Goal: Task Accomplishment & Management: Use online tool/utility

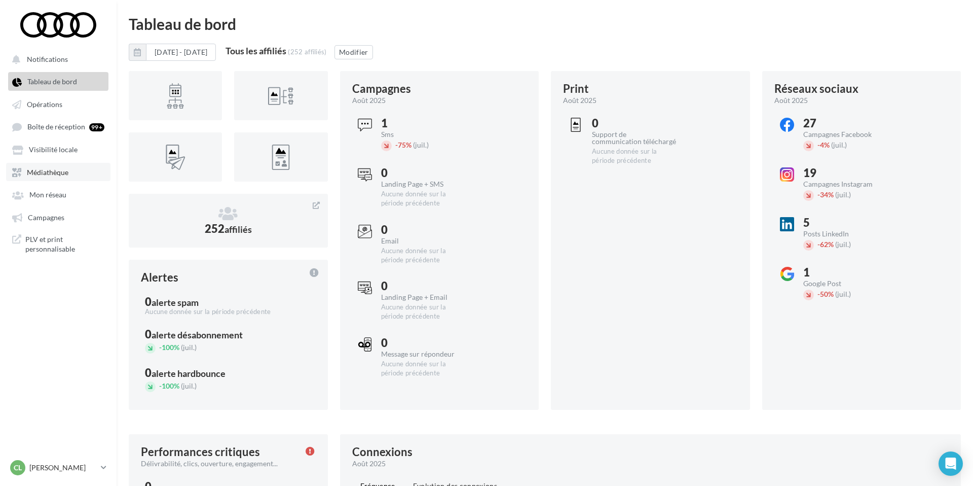
click at [67, 175] on span "Médiathèque" at bounding box center [48, 172] width 42 height 9
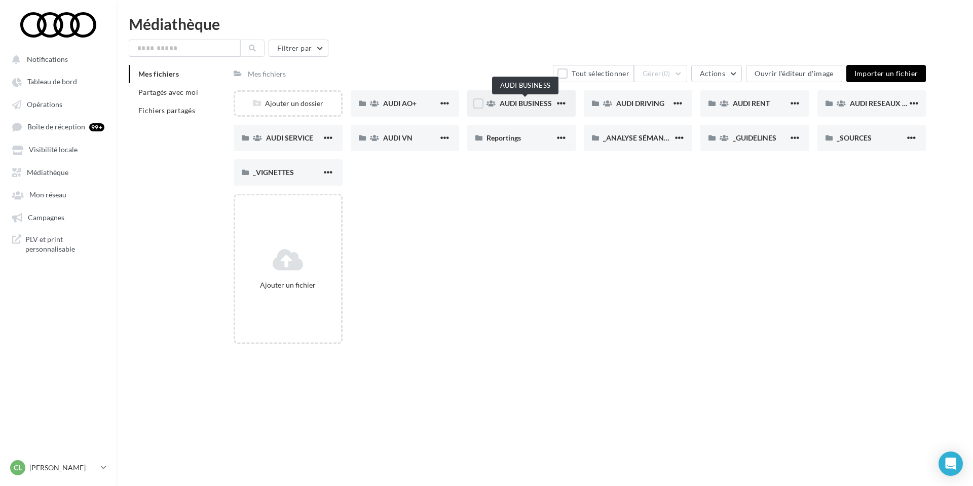
click at [516, 105] on span "AUDI BUSINESS" at bounding box center [526, 103] width 52 height 9
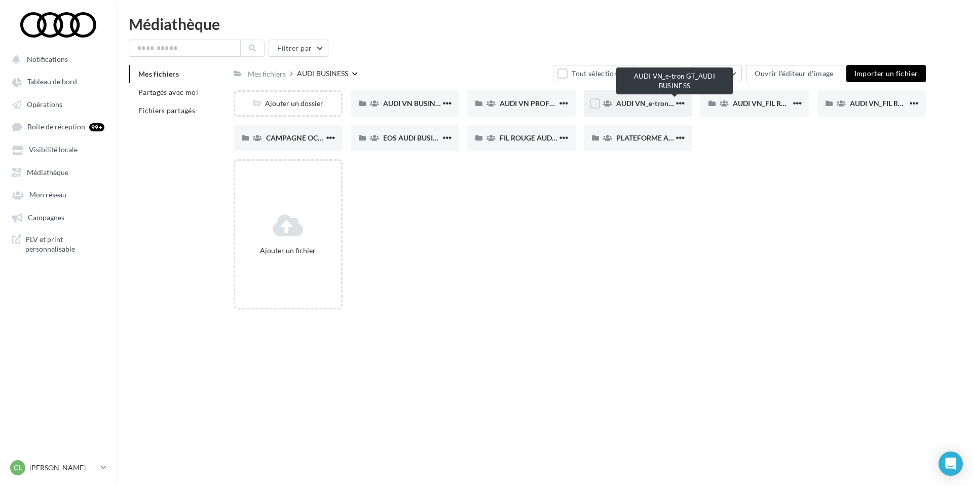
click at [639, 100] on span "AUDI VN_e-tron GT_AUDI BUSINESS" at bounding box center [675, 103] width 118 height 9
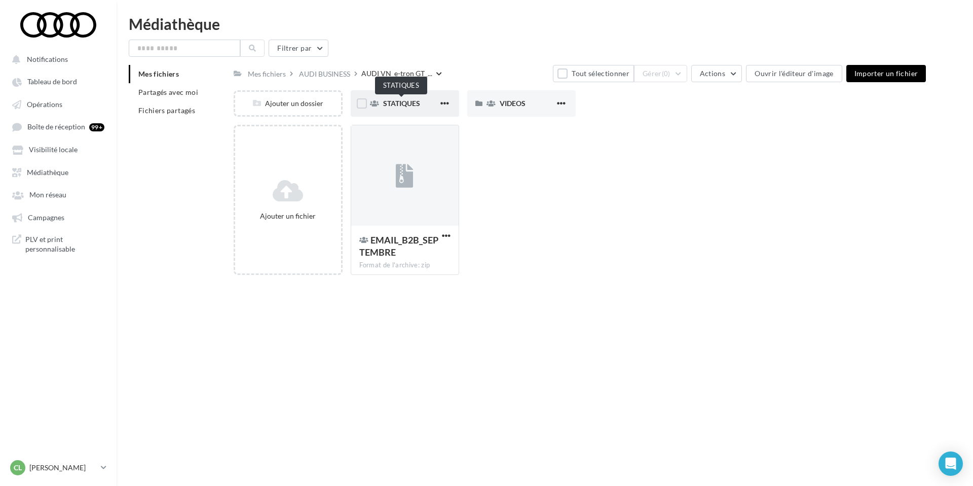
click at [399, 103] on span "STATIQUES" at bounding box center [401, 103] width 37 height 9
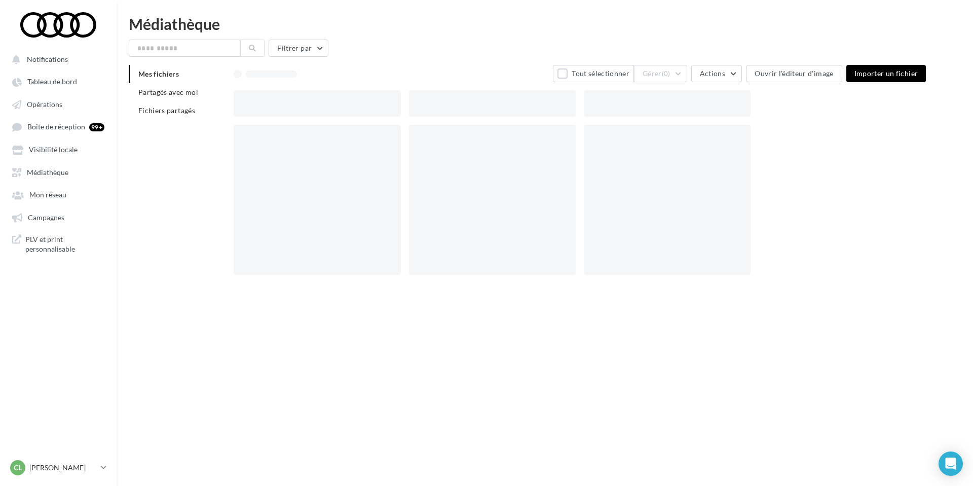
click at [62, 185] on ul "Notifications Tableau de bord Opérations Boîte de réception 99+ Médiathèque" at bounding box center [59, 154] width 116 height 216
click at [57, 174] on span "Médiathèque" at bounding box center [48, 172] width 42 height 9
click at [63, 106] on link "Opérations" at bounding box center [58, 104] width 104 height 18
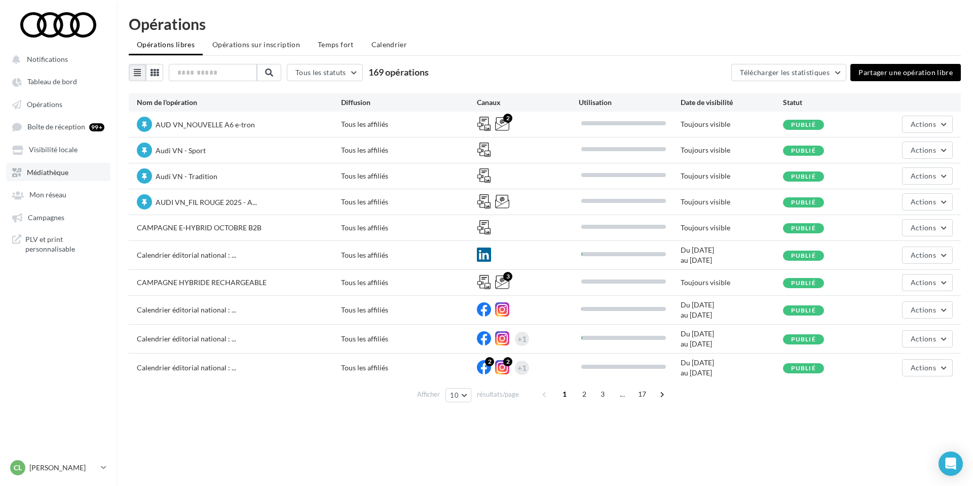
click at [79, 175] on link "Médiathèque" at bounding box center [58, 172] width 104 height 18
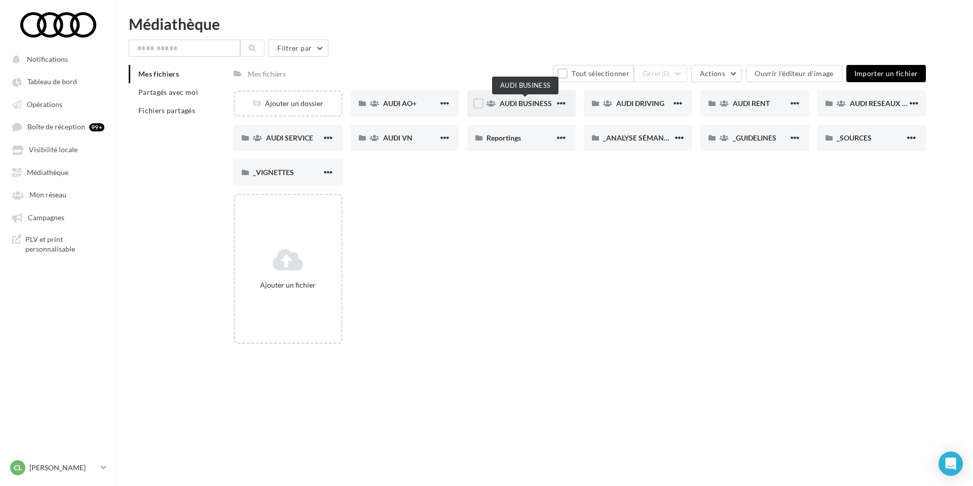
click at [520, 104] on span "AUDI BUSINESS" at bounding box center [526, 103] width 52 height 9
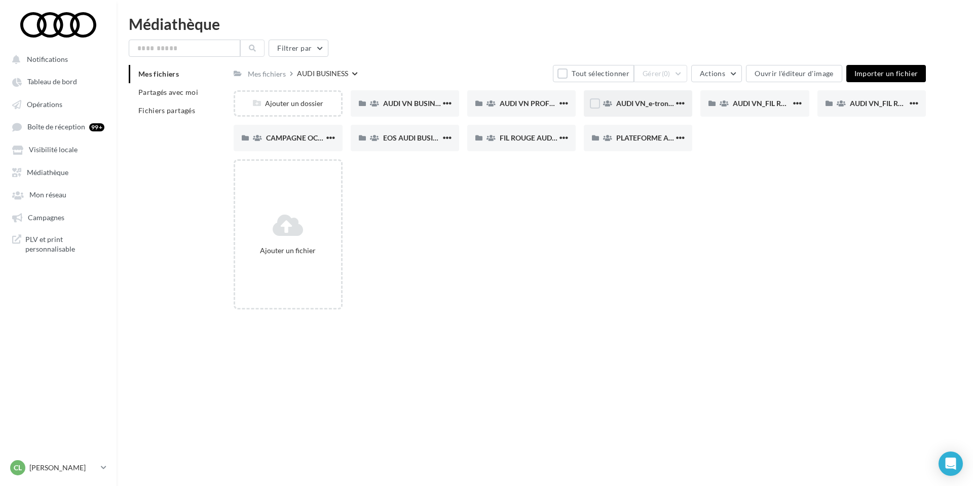
click at [638, 105] on span "AUDI VN_e-tron GT_AUDI BUSINESS" at bounding box center [675, 103] width 118 height 9
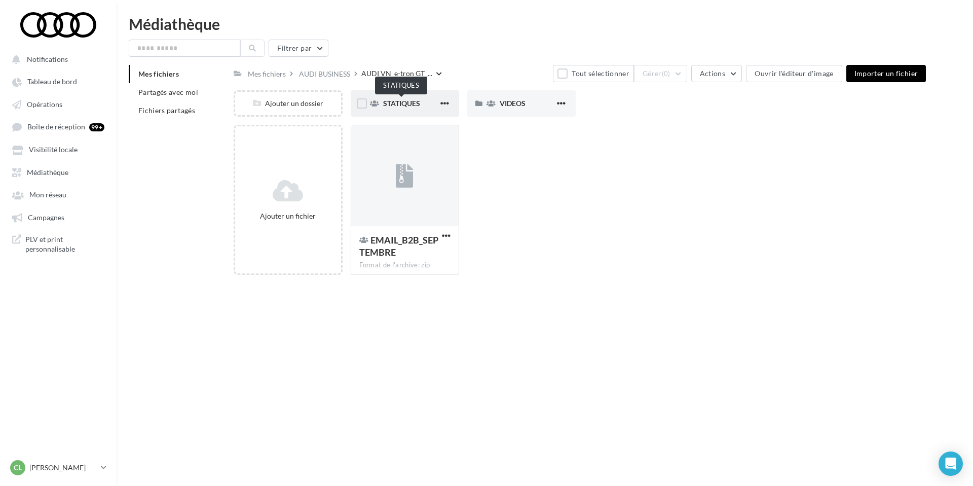
click at [411, 102] on span "STATIQUES" at bounding box center [401, 103] width 37 height 9
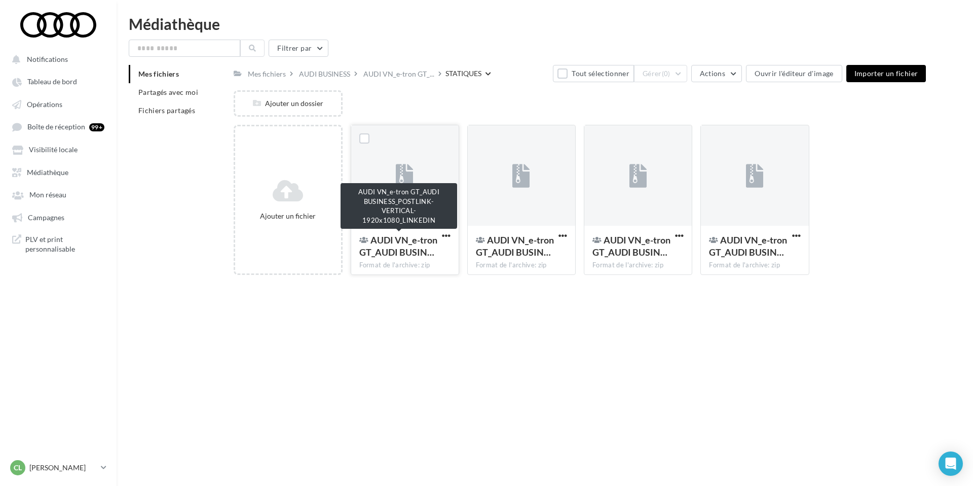
click at [413, 250] on span "AUDI VN_e-tron GT_AUDI BUSIN…" at bounding box center [398, 245] width 78 height 23
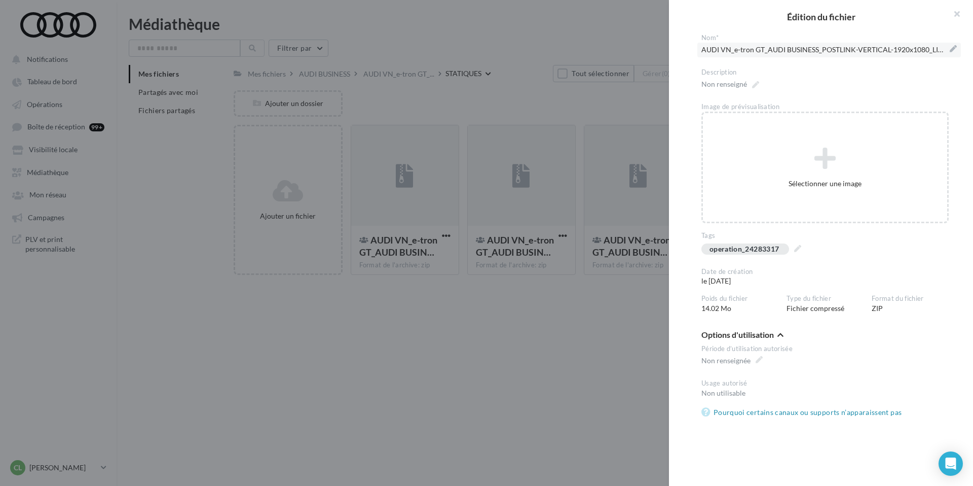
click at [935, 47] on span "AUDI VN_e-tron GT_AUDI BUSINESS_POSTLINK-VERTICAL-1920x1080_LINKEDIN" at bounding box center [828, 50] width 255 height 14
click at [0, 0] on textarea "**********" at bounding box center [0, 0] width 0 height 0
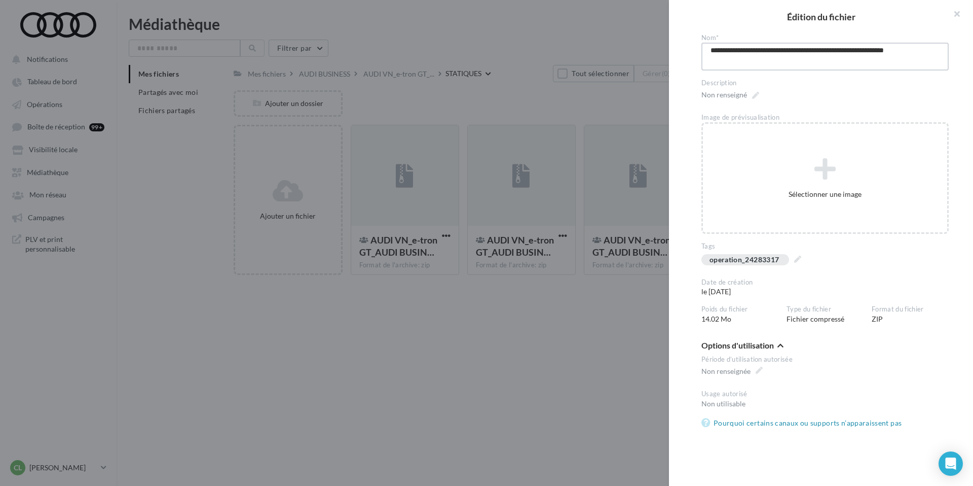
drag, startPoint x: 794, startPoint y: 64, endPoint x: 697, endPoint y: 52, distance: 98.1
click at [697, 52] on div "**********" at bounding box center [825, 253] width 312 height 440
click at [956, 8] on button "button" at bounding box center [952, 15] width 41 height 30
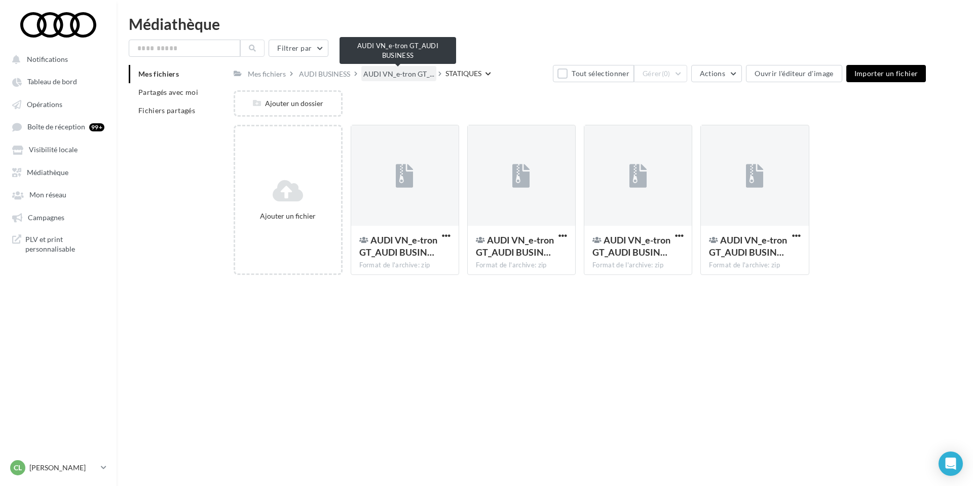
click at [404, 78] on span "AUDI VN_e-tron GT_..." at bounding box center [398, 74] width 71 height 10
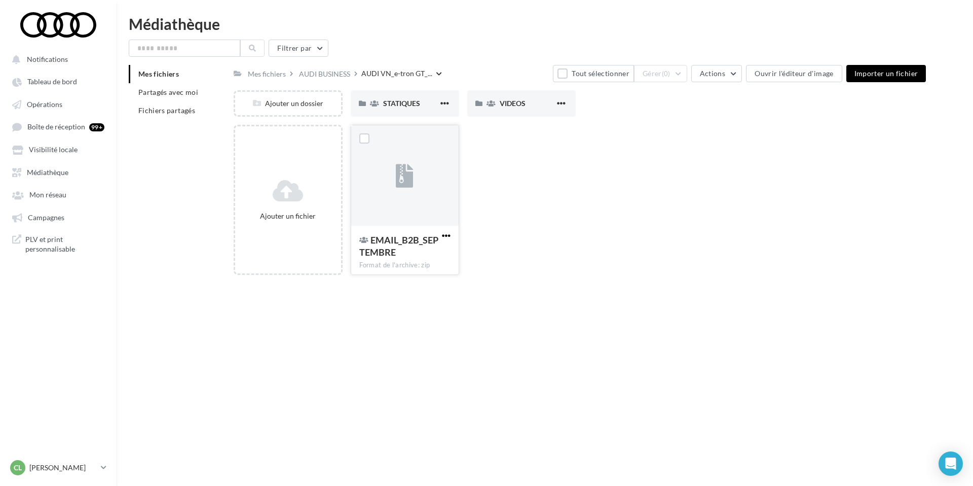
click at [443, 237] on span "button" at bounding box center [446, 235] width 9 height 9
click at [572, 121] on div "Ajouter un dossier STATIQUES STATIQUES VIDEOS VIDEOS" at bounding box center [584, 107] width 700 height 34
click at [362, 102] on label at bounding box center [362, 103] width 10 height 10
click at [475, 102] on label at bounding box center [478, 103] width 10 height 10
click at [361, 139] on label at bounding box center [364, 138] width 10 height 10
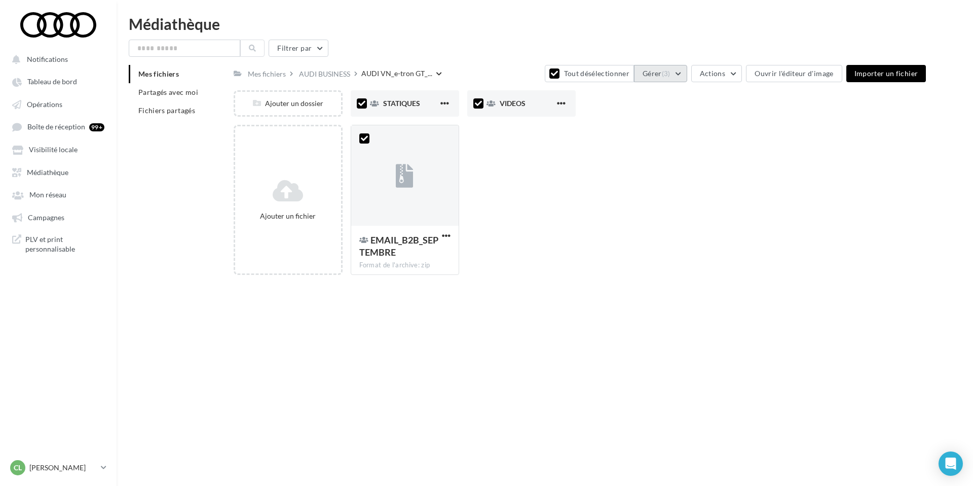
click at [669, 72] on span "(3)" at bounding box center [666, 73] width 9 height 8
click at [544, 158] on div "Ajouter un fichier EMAIL_B2B_SEPTEMBRE Format de l'archive: zip 3 EMAIL_B2B_SEP…" at bounding box center [584, 204] width 700 height 158
click at [684, 71] on button "Gérer (3)" at bounding box center [660, 73] width 53 height 17
click at [506, 219] on div "Ajouter un fichier EMAIL_B2B_SEPTEMBRE Format de l'archive: zip 3 EMAIL_B2B_SEP…" at bounding box center [584, 204] width 700 height 158
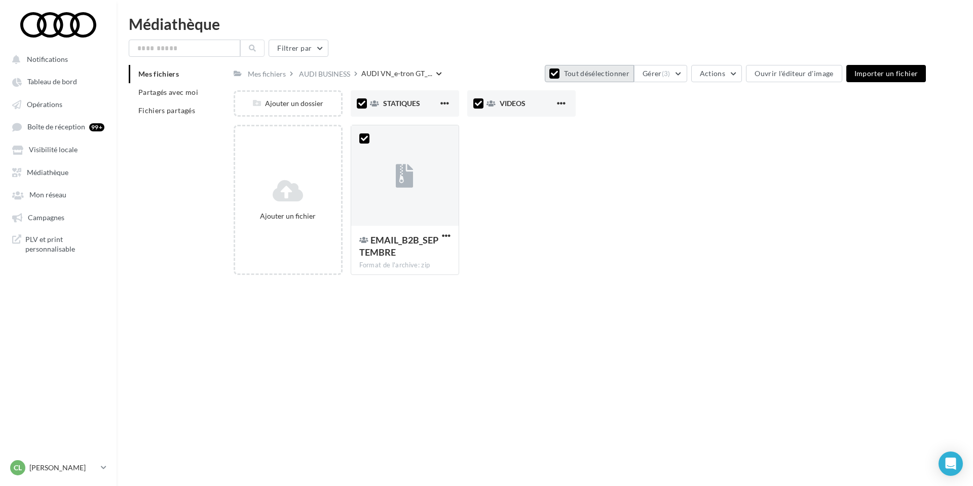
click at [573, 74] on button "Tout désélectionner" at bounding box center [589, 73] width 89 height 17
click at [441, 102] on span "button" at bounding box center [444, 103] width 9 height 9
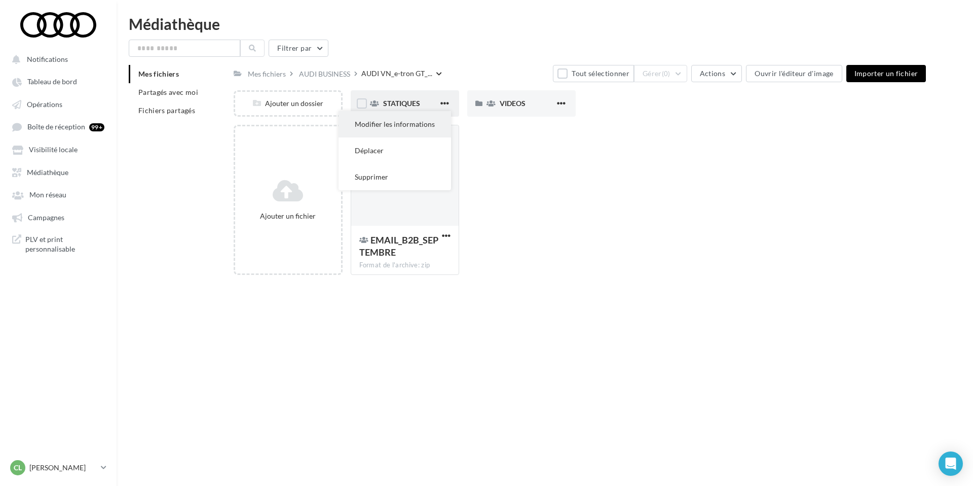
click at [439, 121] on button "Modifier les informations" at bounding box center [395, 124] width 113 height 26
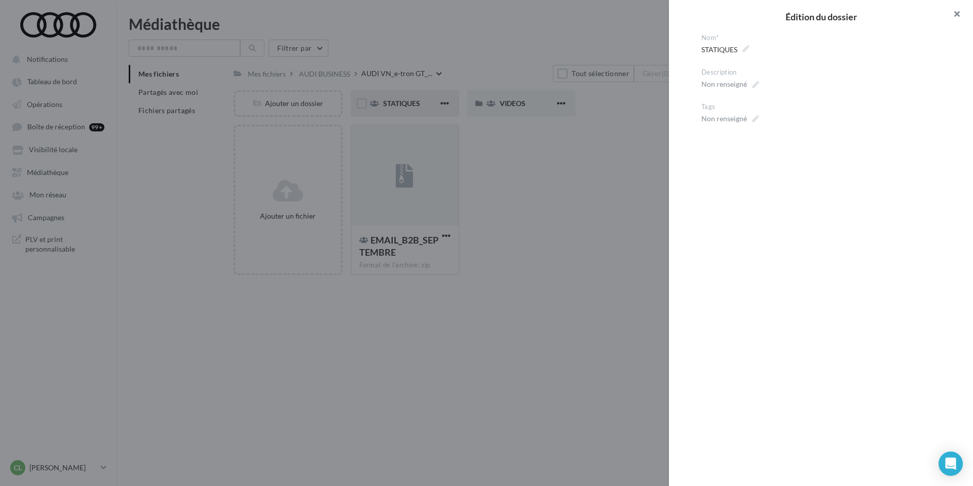
click at [955, 16] on button "button" at bounding box center [952, 15] width 41 height 30
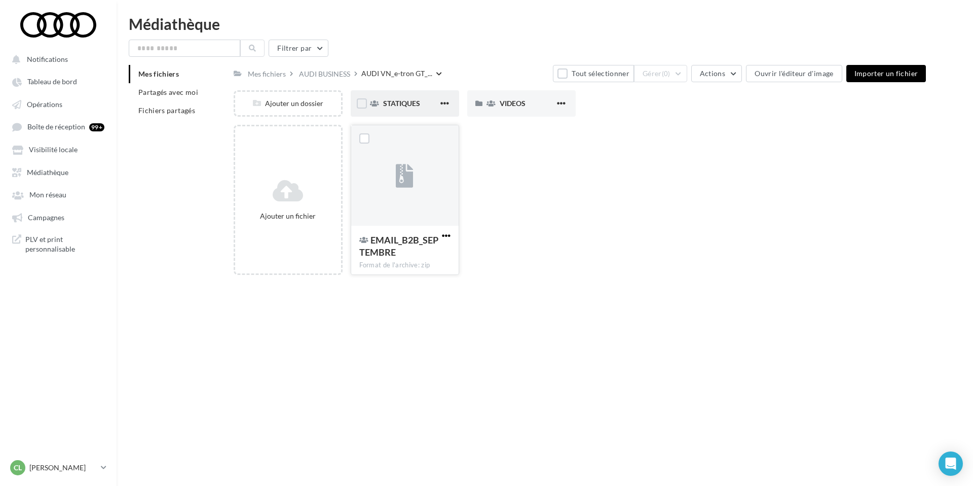
click at [443, 239] on span "button" at bounding box center [446, 235] width 9 height 9
click at [521, 207] on div "Ajouter un fichier EMAIL_B2B_SEPTEMBRE Format de l'archive: zip Modifier les in…" at bounding box center [584, 204] width 700 height 158
click at [407, 99] on span "STATIQUES" at bounding box center [401, 103] width 37 height 9
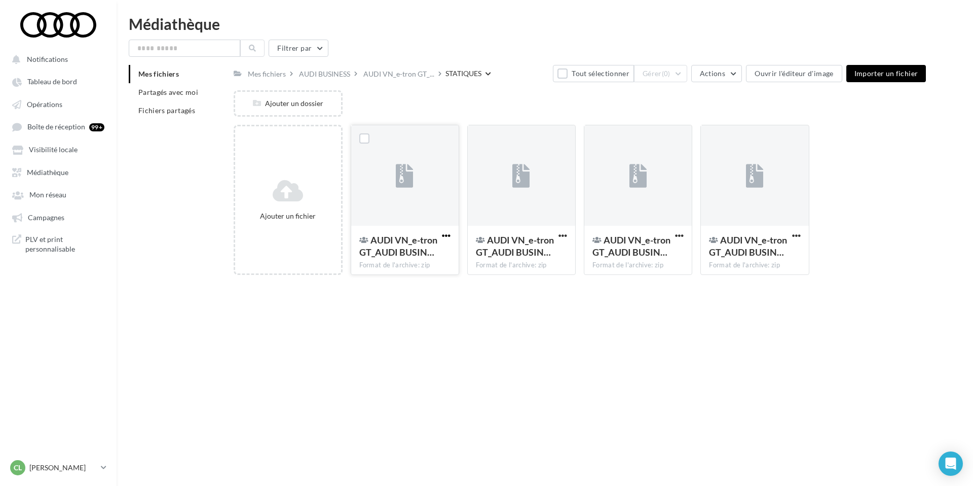
click at [444, 236] on span "button" at bounding box center [446, 235] width 9 height 9
click at [423, 256] on button "Modifier les informations" at bounding box center [396, 256] width 113 height 26
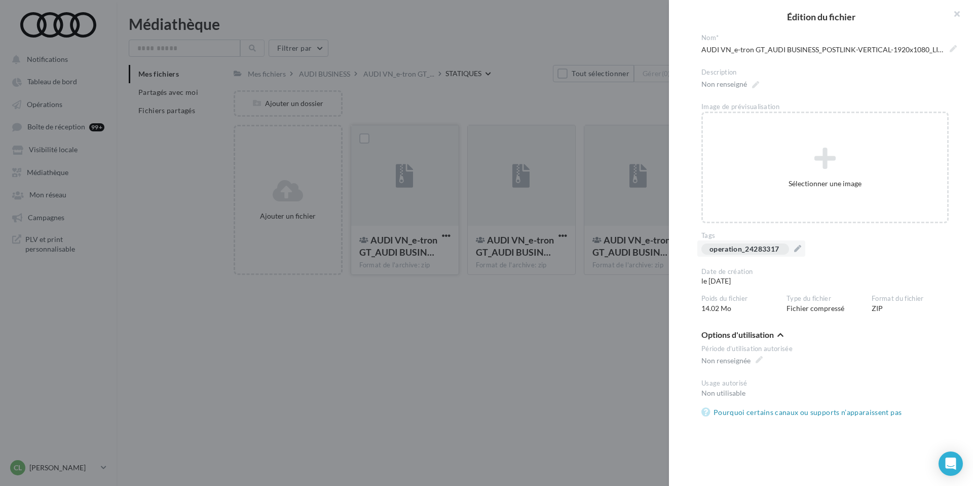
click at [780, 248] on div "operation_24283317" at bounding box center [745, 249] width 71 height 10
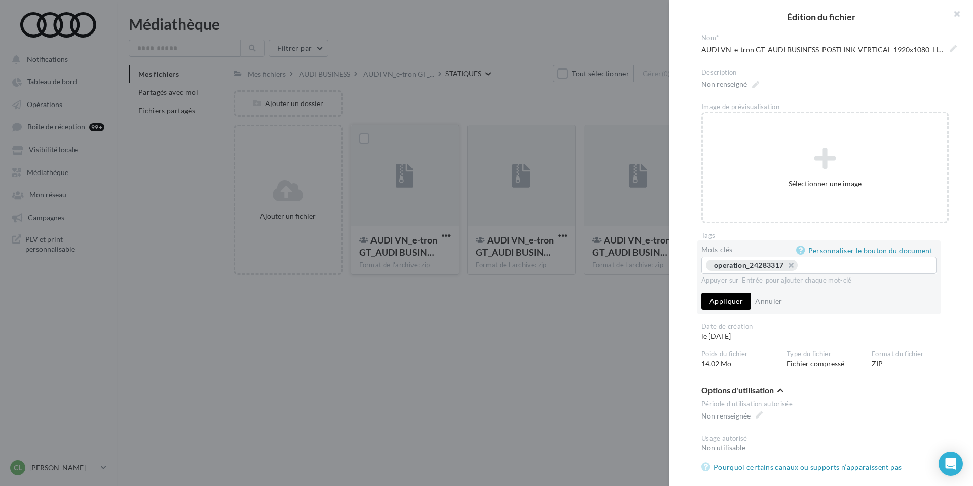
drag, startPoint x: 782, startPoint y: 266, endPoint x: 726, endPoint y: 266, distance: 55.7
click at [726, 266] on div "operation_24283317" at bounding box center [748, 264] width 69 height 9
click at [955, 14] on button "button" at bounding box center [952, 15] width 41 height 30
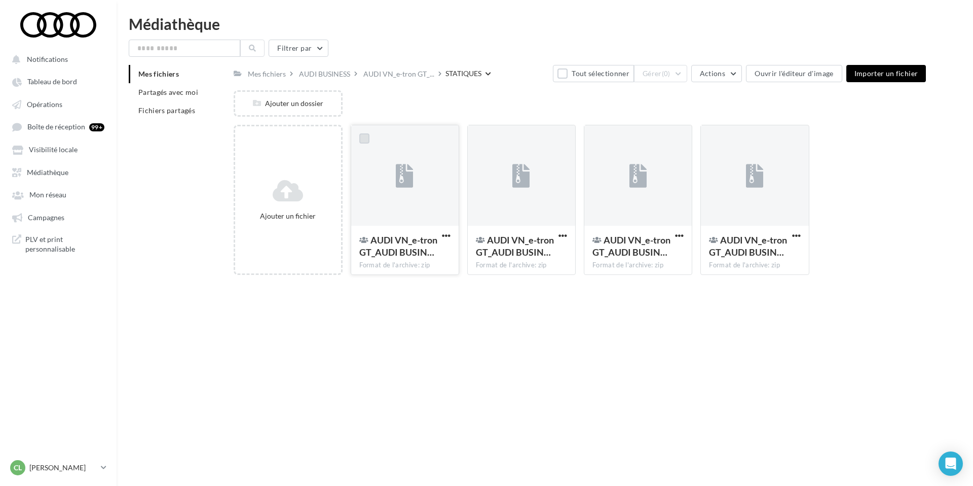
click at [364, 138] on label at bounding box center [364, 138] width 10 height 10
click at [386, 74] on span "AUDI VN_e-tron GT_..." at bounding box center [398, 74] width 71 height 10
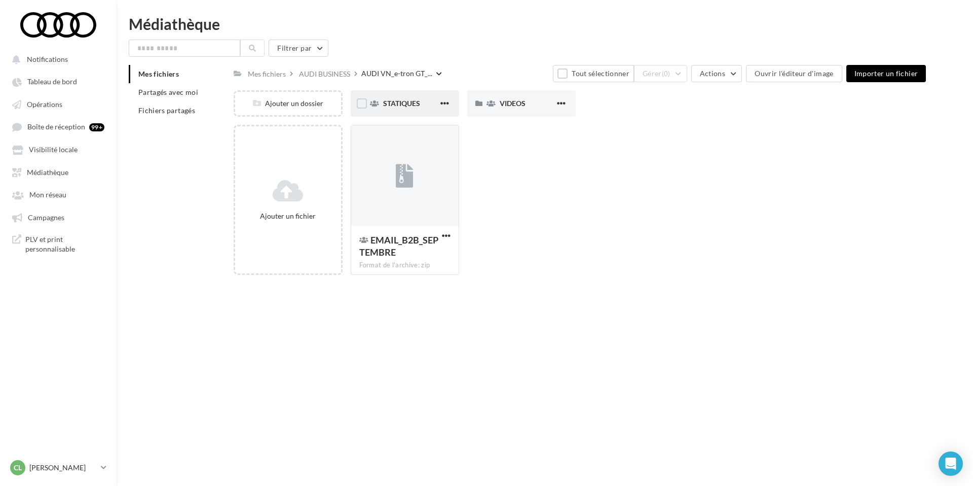
click at [383, 106] on span "STATIQUES" at bounding box center [401, 103] width 37 height 9
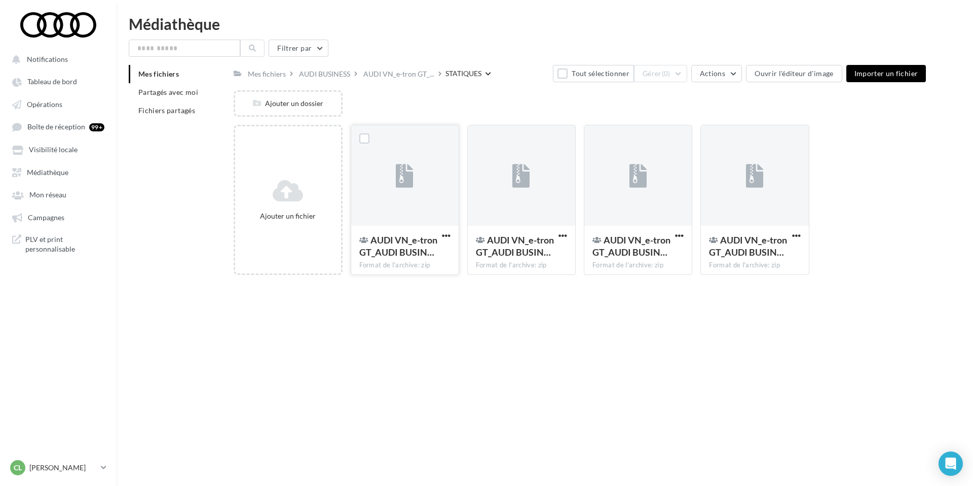
click at [369, 137] on div at bounding box center [364, 138] width 26 height 26
click at [368, 137] on label at bounding box center [364, 138] width 10 height 10
click at [484, 134] on label at bounding box center [481, 138] width 10 height 10
click at [597, 139] on label at bounding box center [597, 138] width 10 height 10
click at [713, 140] on label at bounding box center [714, 138] width 10 height 10
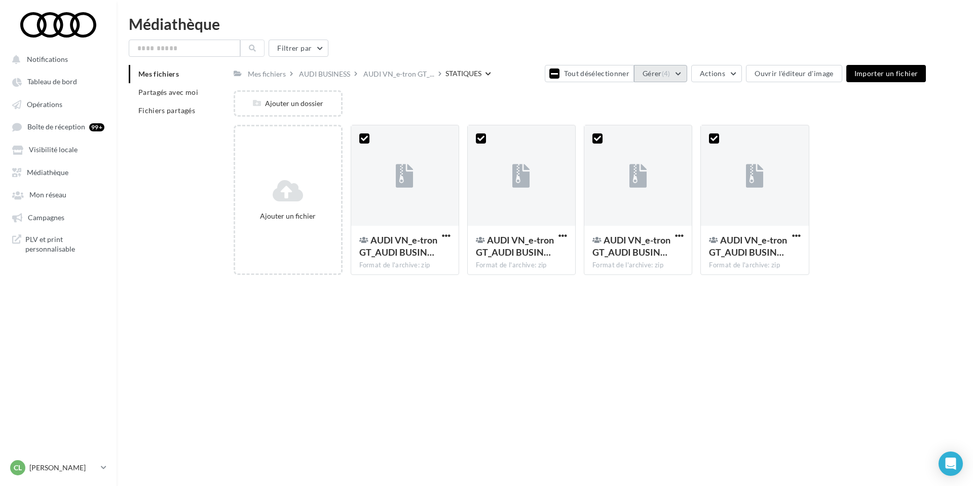
click at [665, 73] on button "Gérer (4)" at bounding box center [660, 73] width 53 height 17
click at [635, 191] on button "Supprimer" at bounding box center [636, 203] width 101 height 26
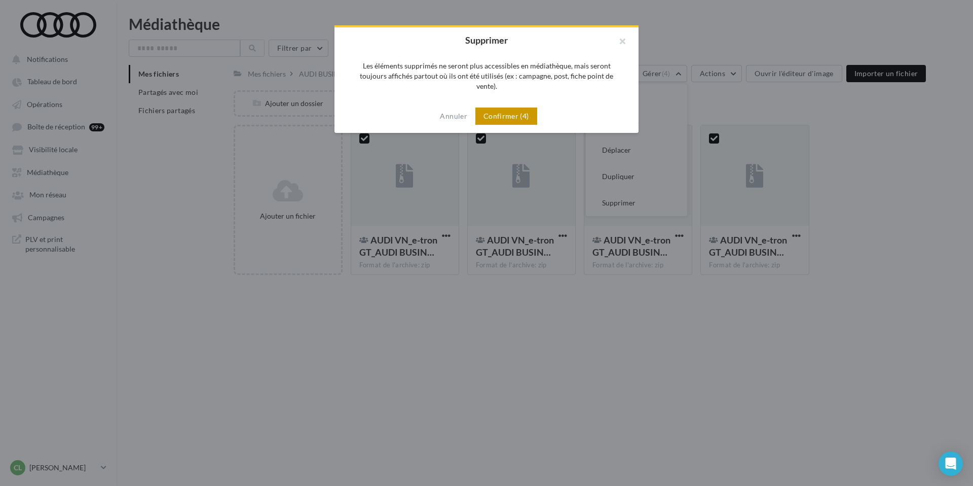
click at [523, 107] on button "Confirmer (4)" at bounding box center [506, 115] width 62 height 17
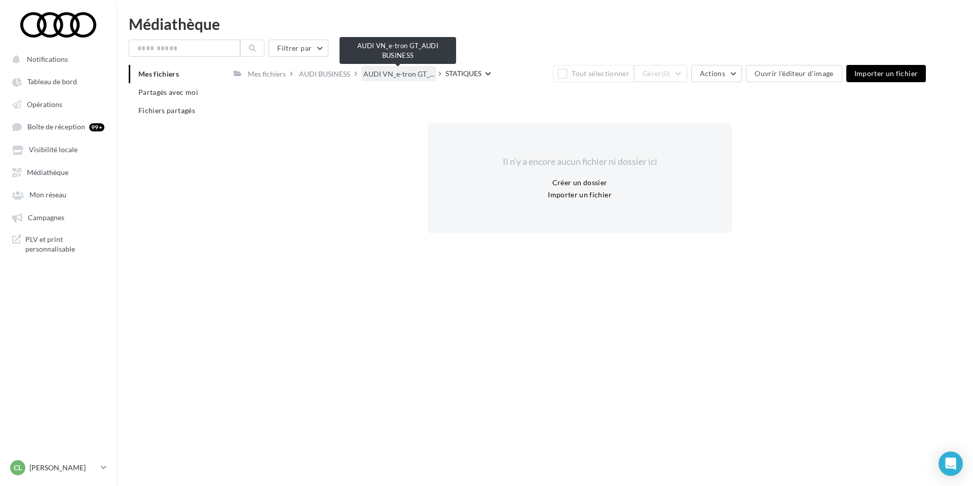
click at [399, 75] on span "AUDI VN_e-tron GT_..." at bounding box center [398, 74] width 71 height 10
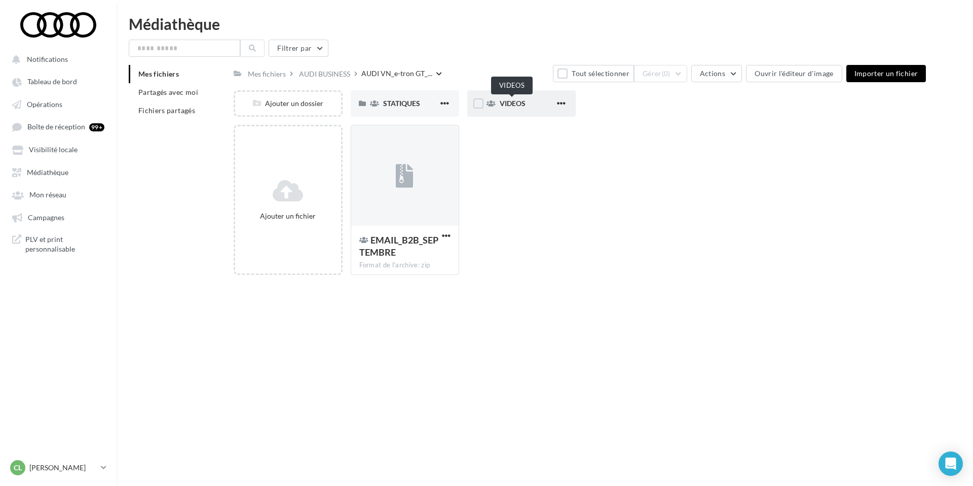
click at [515, 103] on span "VIDEOS" at bounding box center [513, 103] width 26 height 9
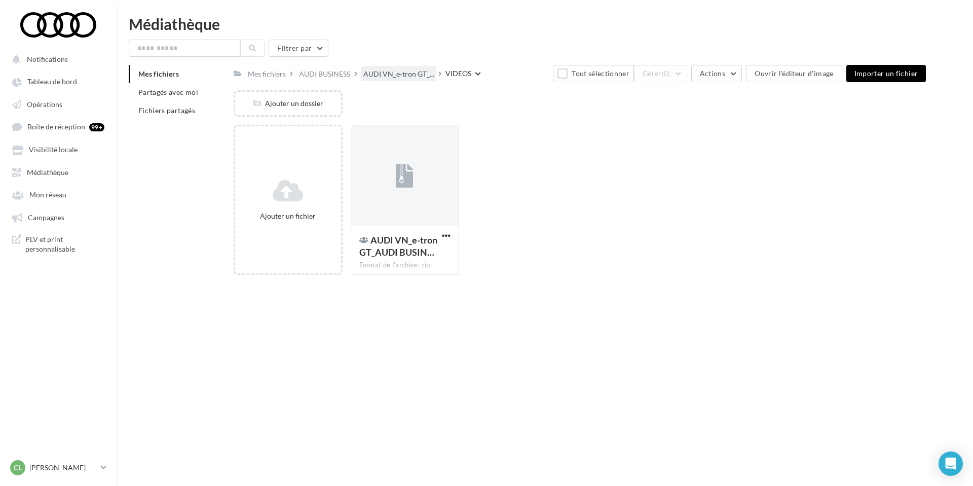
click at [387, 76] on span "AUDI VN_e-tron GT_..." at bounding box center [398, 74] width 71 height 10
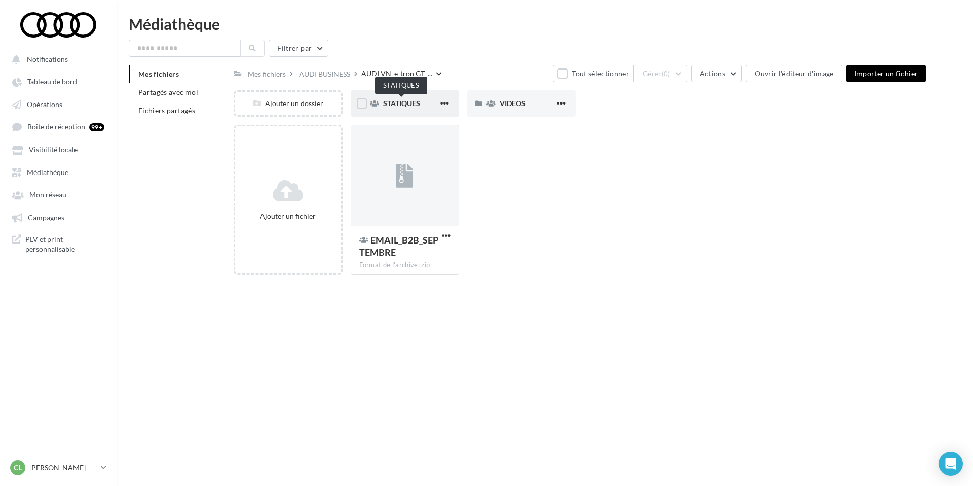
click at [405, 103] on span "STATIQUES" at bounding box center [401, 103] width 37 height 9
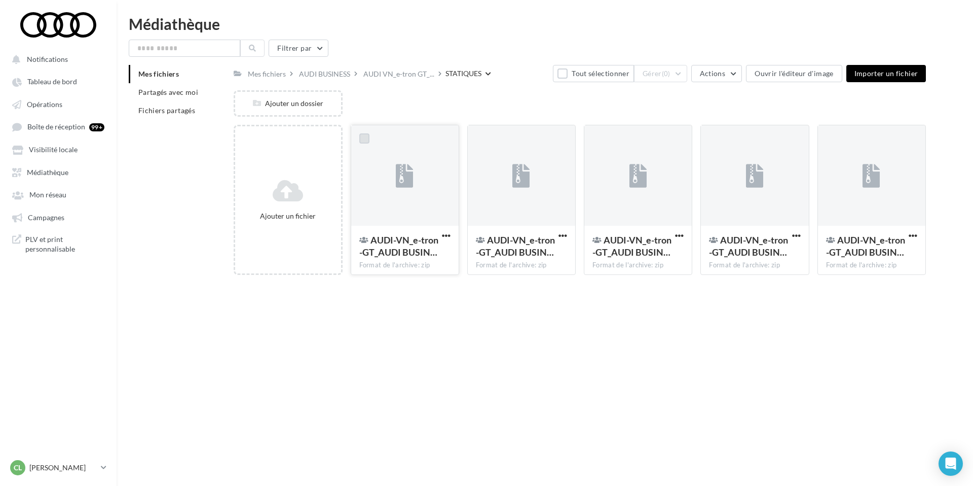
click at [360, 136] on label at bounding box center [364, 138] width 10 height 10
click at [589, 69] on button "Tout désélectionner" at bounding box center [589, 73] width 89 height 17
click at [581, 72] on button "Tout sélectionner" at bounding box center [593, 73] width 81 height 17
click at [668, 78] on span "(5)" at bounding box center [666, 73] width 9 height 8
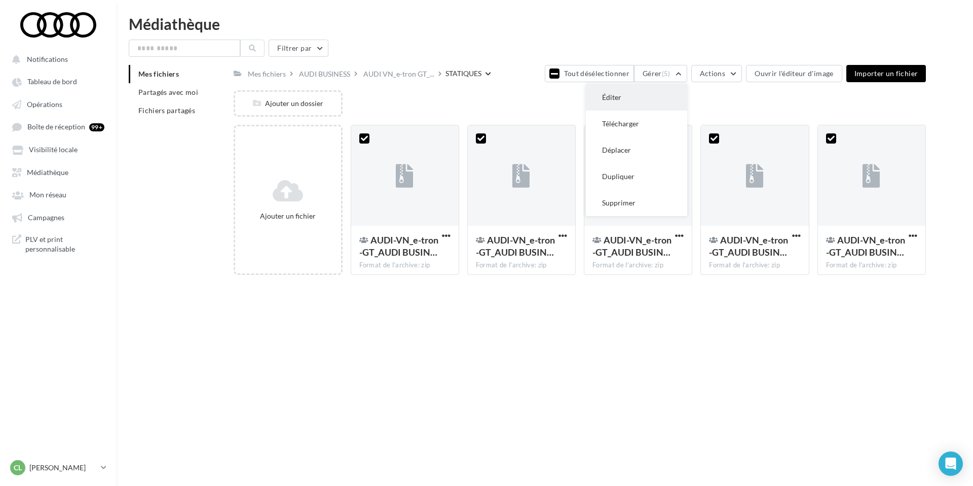
click at [656, 101] on button "Éditer" at bounding box center [636, 97] width 101 height 26
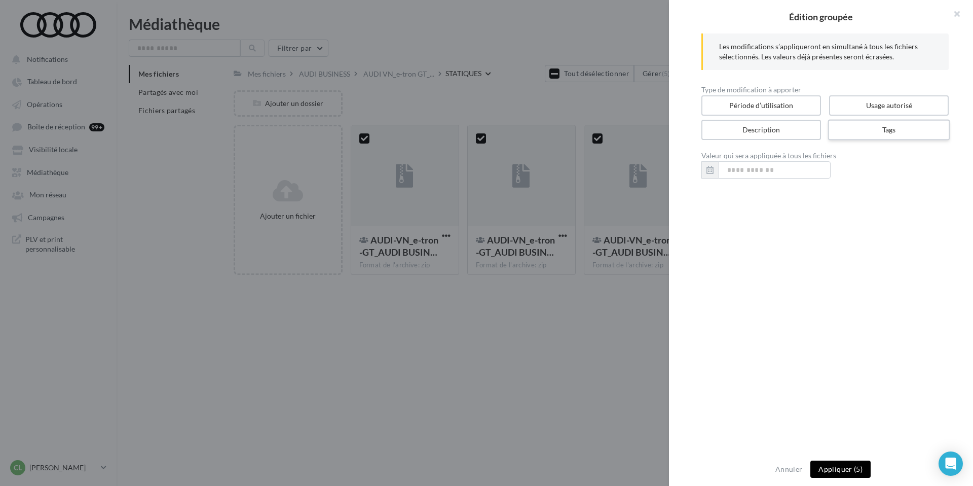
click at [868, 134] on label "Tags" at bounding box center [889, 130] width 122 height 21
click at [774, 170] on input "text" at bounding box center [824, 169] width 225 height 10
paste input "**********"
type input "**********"
click at [848, 473] on button "Appliquer (5)" at bounding box center [840, 468] width 60 height 17
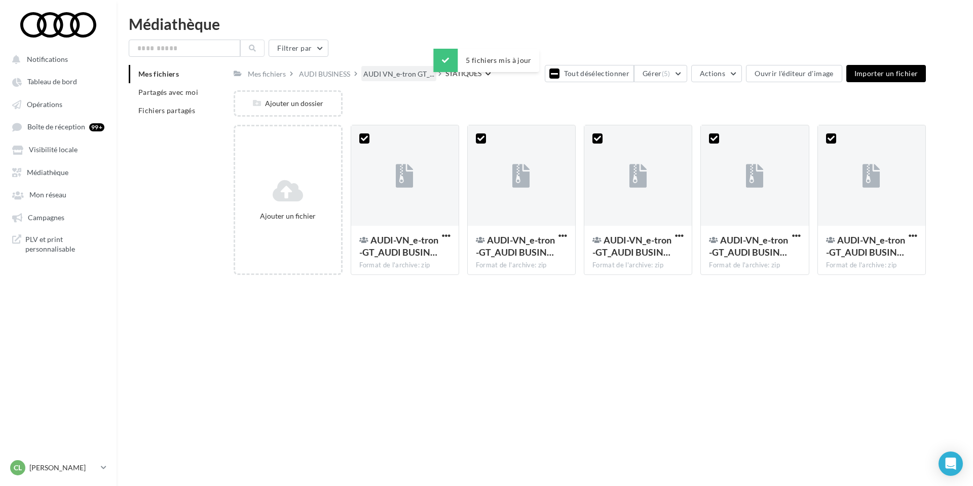
click at [391, 76] on span "AUDI VN_e-tron GT_..." at bounding box center [398, 74] width 71 height 10
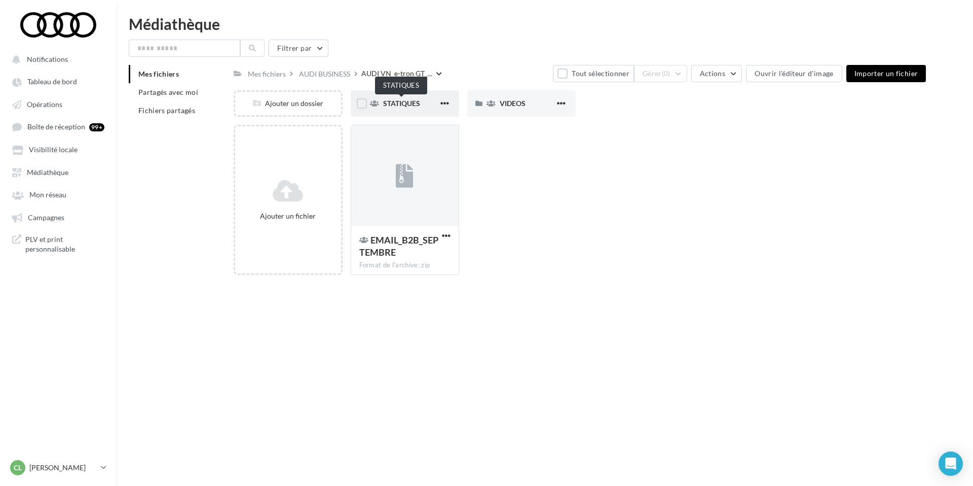
click at [397, 102] on span "STATIQUES" at bounding box center [401, 103] width 37 height 9
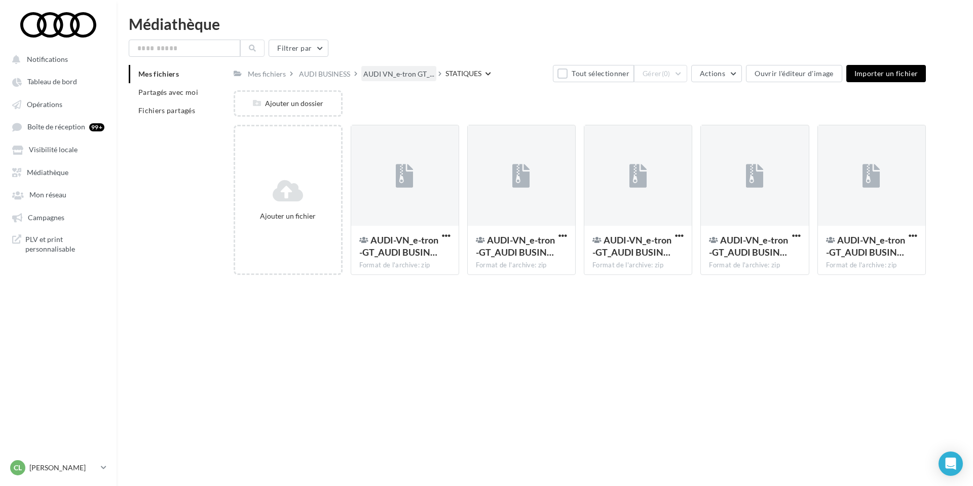
click at [394, 81] on div "AUDI VN_e-tron GT_..." at bounding box center [398, 73] width 75 height 15
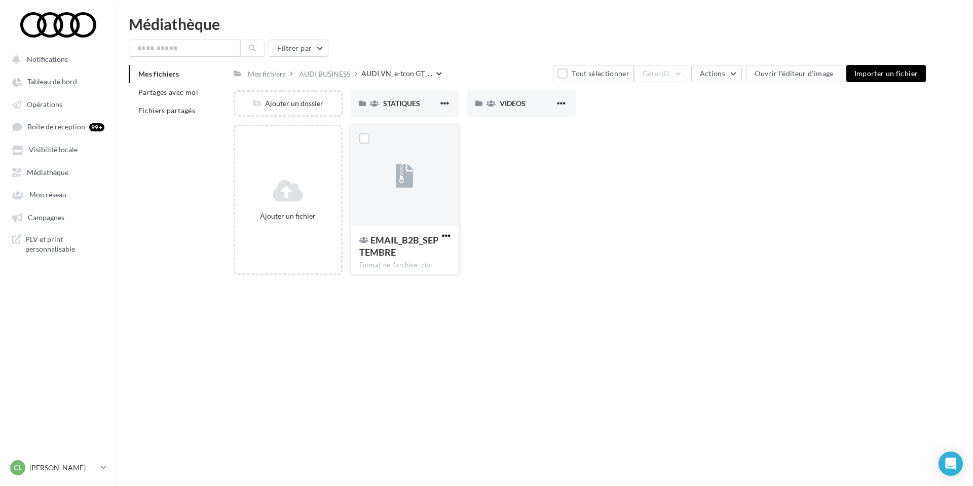
click at [446, 234] on span "button" at bounding box center [446, 235] width 9 height 9
click at [404, 415] on button "Supprimer" at bounding box center [396, 414] width 113 height 26
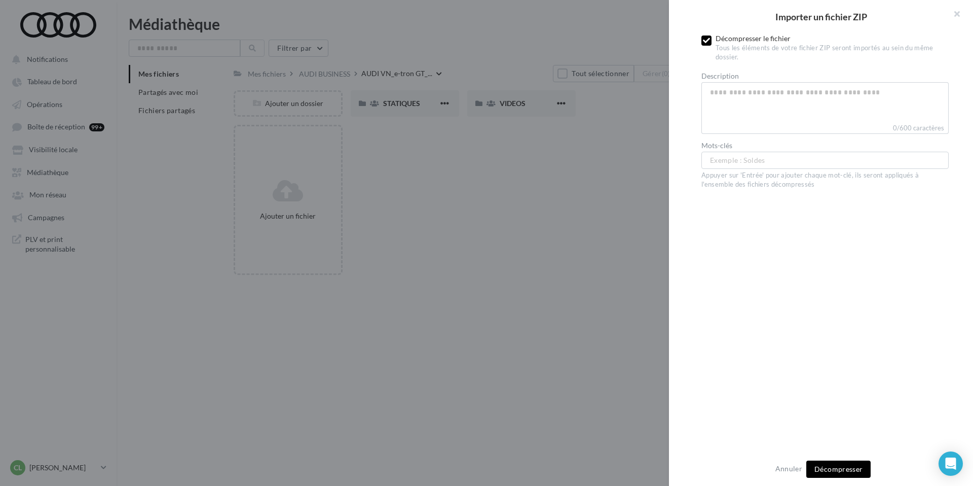
drag, startPoint x: 707, startPoint y: 39, endPoint x: 715, endPoint y: 86, distance: 47.7
click at [707, 39] on icon at bounding box center [706, 40] width 7 height 7
click at [831, 474] on button "Importer" at bounding box center [838, 468] width 46 height 17
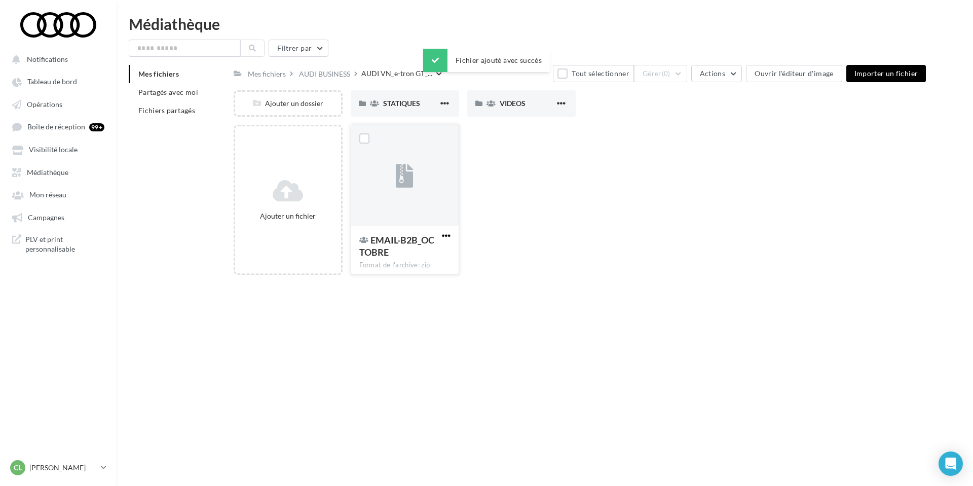
click at [447, 235] on span "button" at bounding box center [446, 235] width 9 height 9
click at [420, 255] on button "Modifier les informations" at bounding box center [396, 256] width 113 height 26
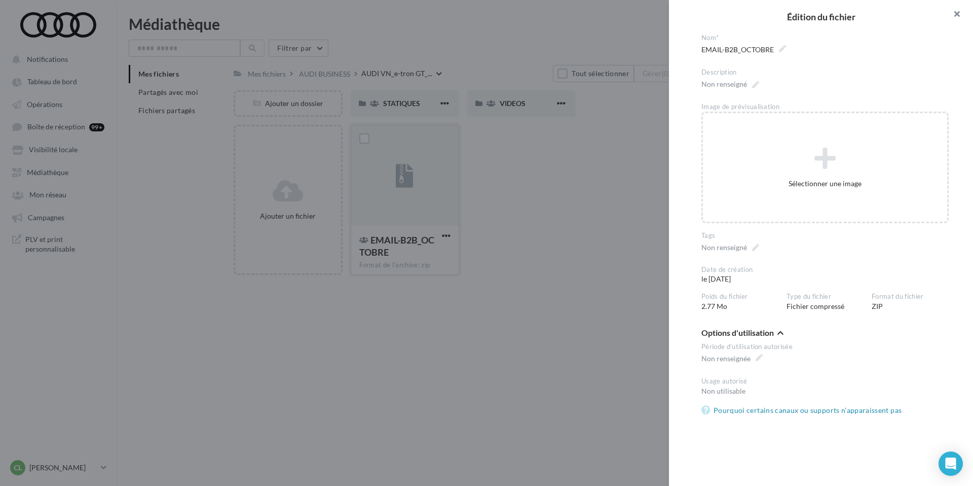
click at [953, 15] on button "button" at bounding box center [952, 15] width 41 height 30
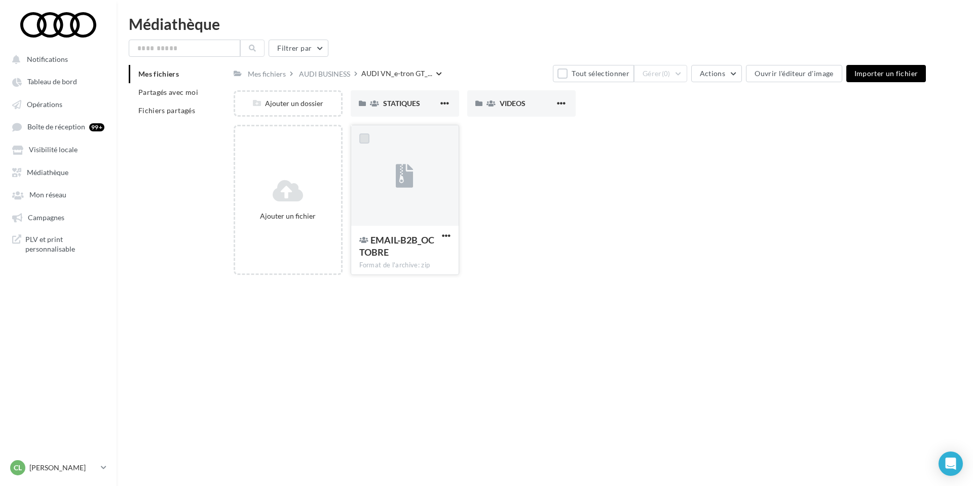
click at [362, 140] on label at bounding box center [364, 138] width 10 height 10
click at [681, 72] on button "Gérer (1)" at bounding box center [660, 73] width 53 height 17
click at [626, 100] on button "Éditer" at bounding box center [636, 97] width 101 height 26
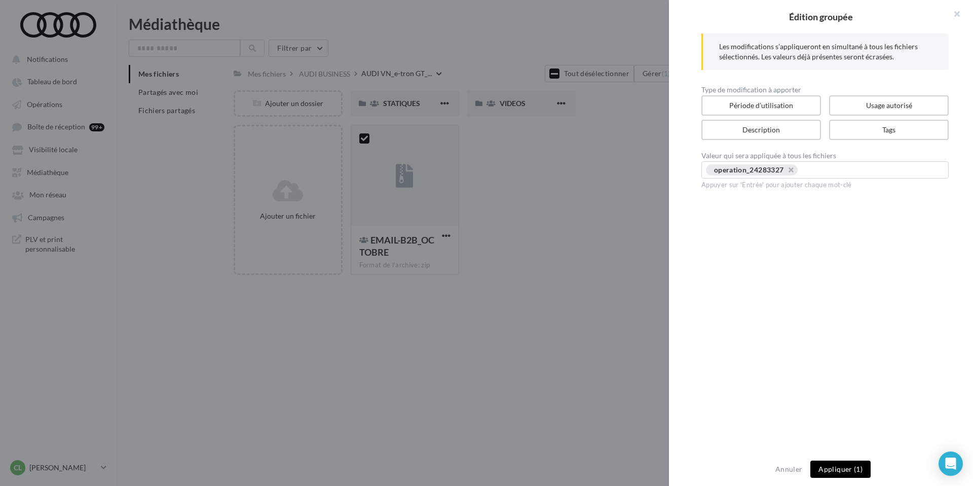
click at [832, 467] on button "Appliquer (1)" at bounding box center [840, 468] width 60 height 17
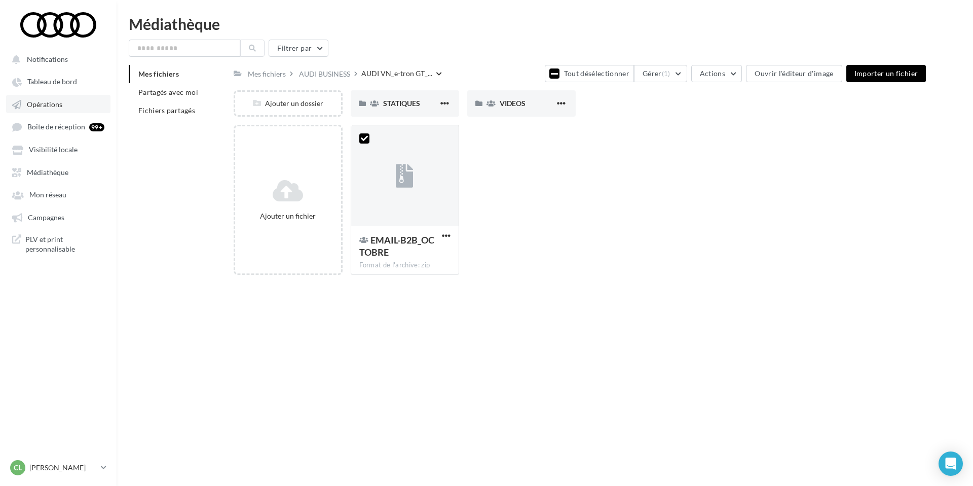
click at [58, 106] on span "Opérations" at bounding box center [44, 104] width 35 height 9
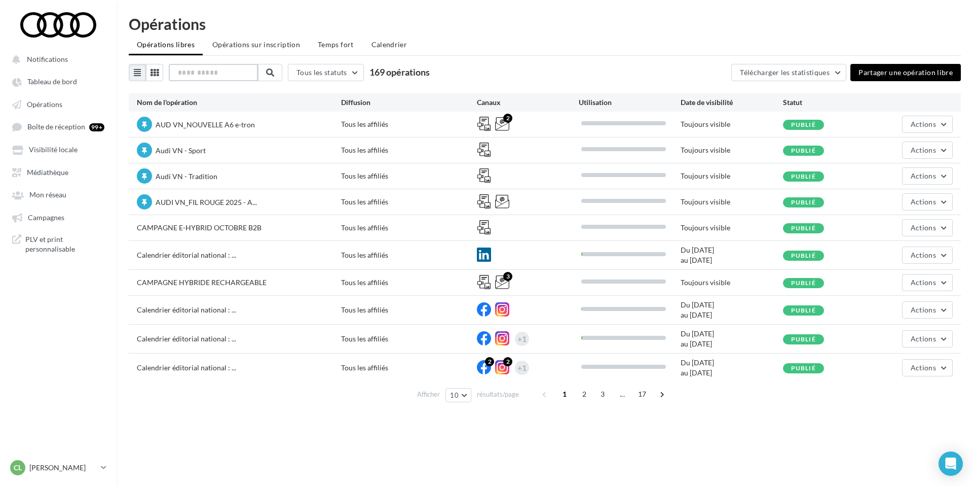
click at [209, 74] on input "text" at bounding box center [213, 72] width 89 height 17
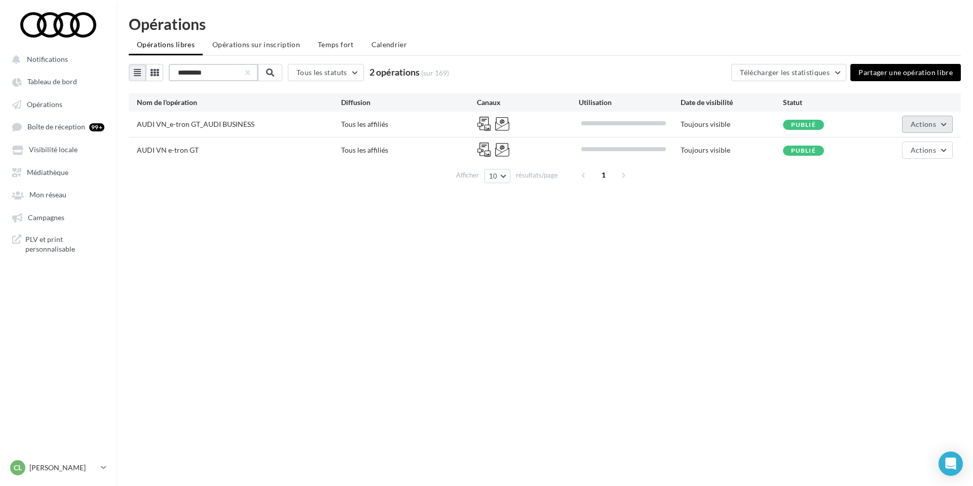
type input "*********"
click at [915, 125] on span "Actions" at bounding box center [923, 124] width 25 height 9
click at [882, 148] on button "Editer" at bounding box center [901, 148] width 101 height 26
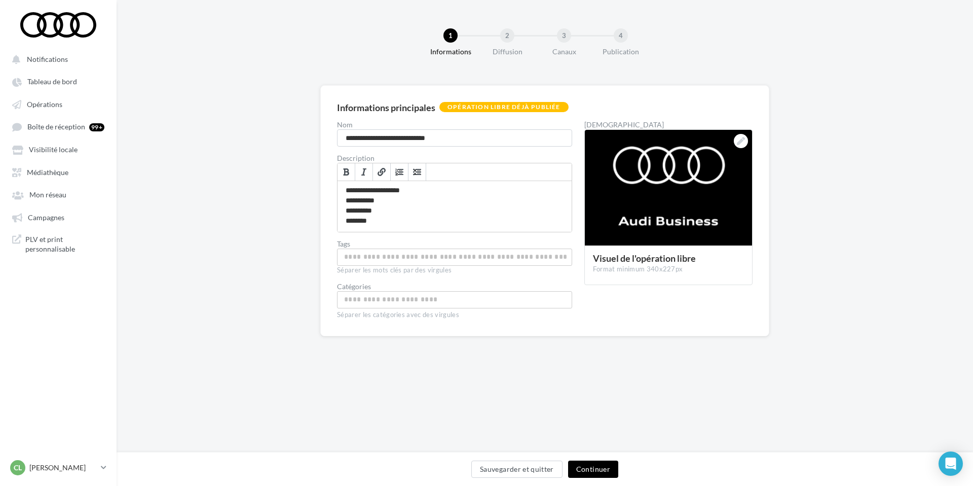
click at [600, 468] on button "Continuer" at bounding box center [593, 468] width 50 height 17
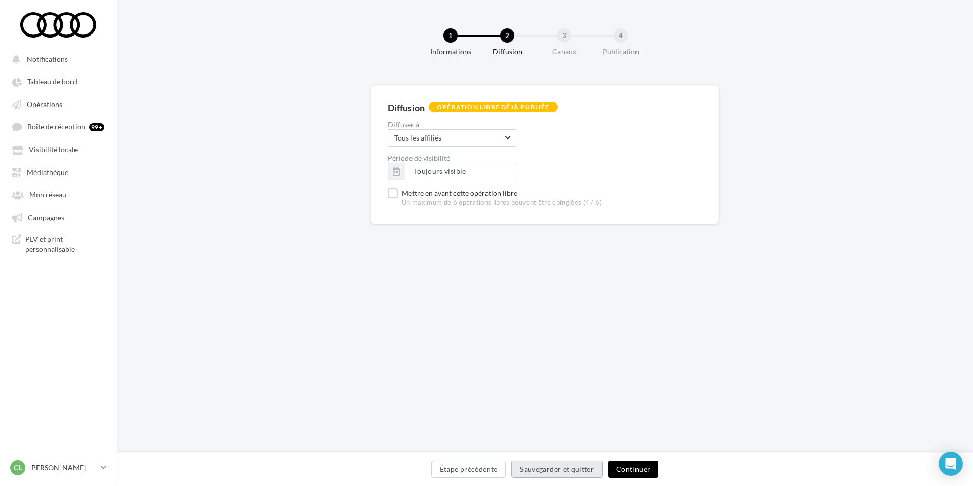
click at [600, 468] on button "Sauvegarder et quitter" at bounding box center [556, 468] width 91 height 17
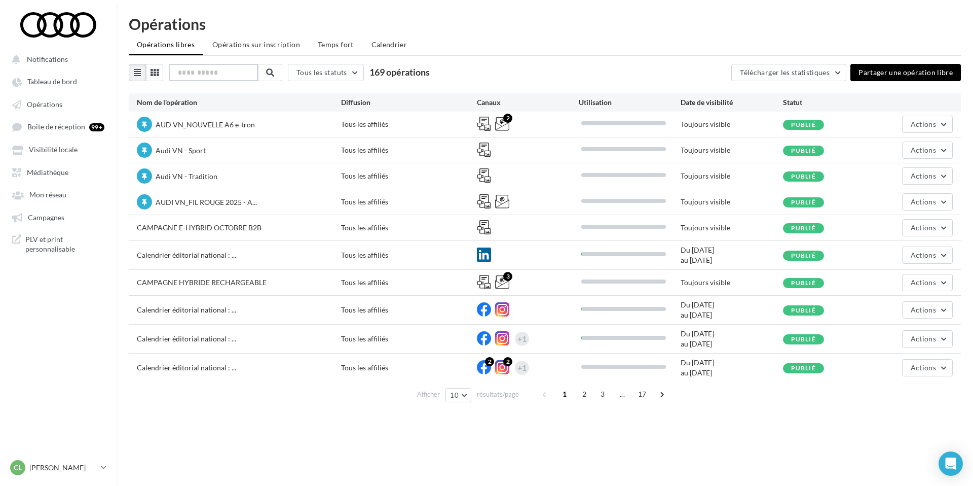
click at [219, 67] on input "text" at bounding box center [213, 72] width 89 height 17
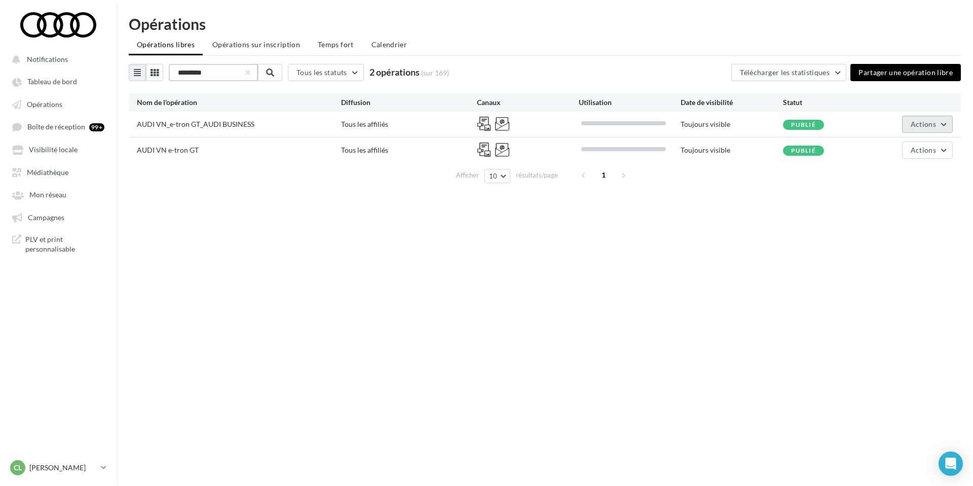
type input "*********"
click at [941, 122] on button "Actions" at bounding box center [927, 124] width 51 height 17
click at [898, 152] on button "Editer" at bounding box center [901, 148] width 101 height 26
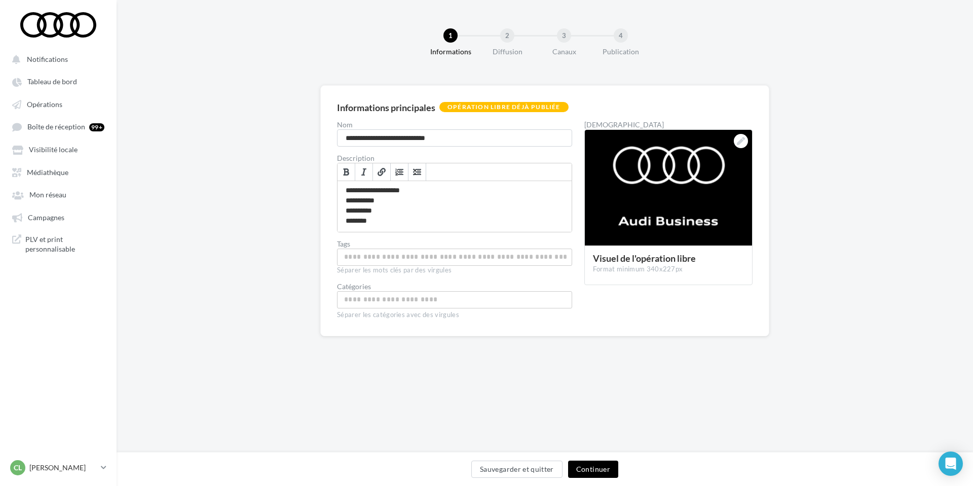
click at [600, 468] on button "Continuer" at bounding box center [593, 468] width 50 height 17
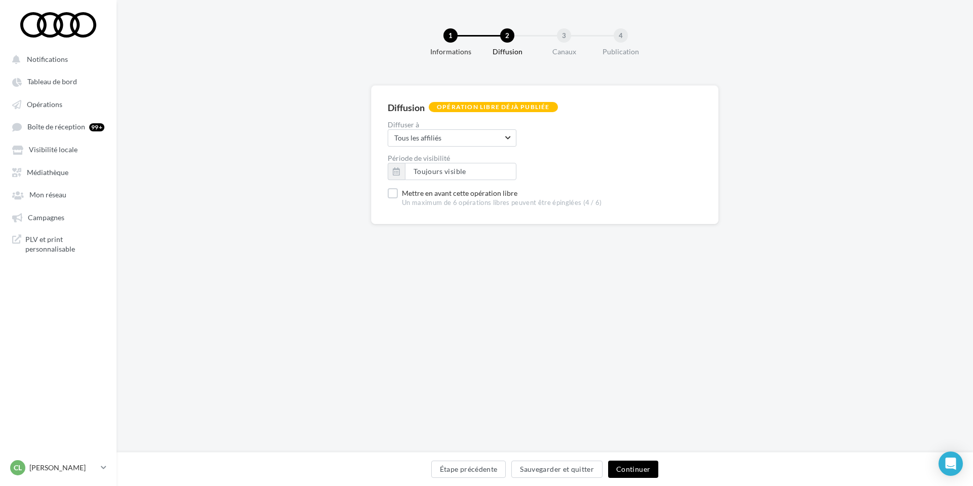
click at [633, 466] on button "Continuer" at bounding box center [633, 468] width 50 height 17
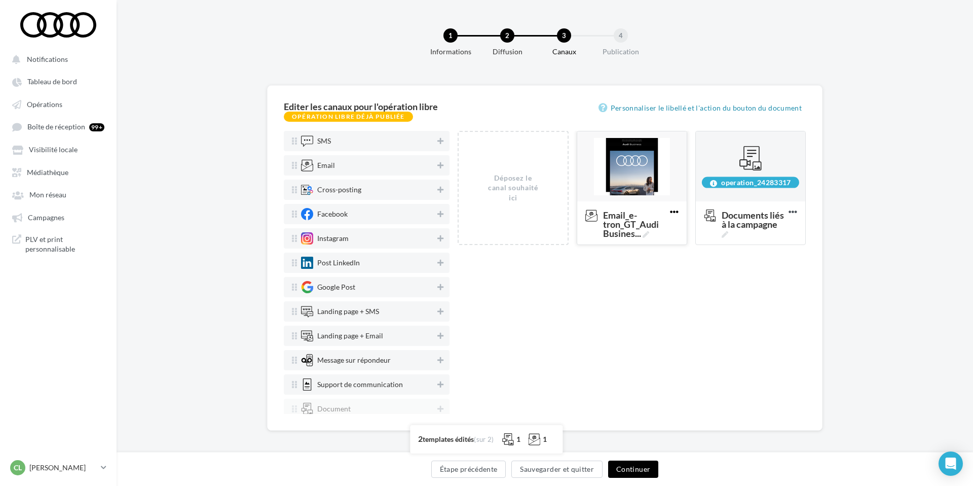
click at [679, 208] on icon at bounding box center [674, 211] width 25 height 25
click at [684, 232] on button "Editer" at bounding box center [718, 234] width 101 height 26
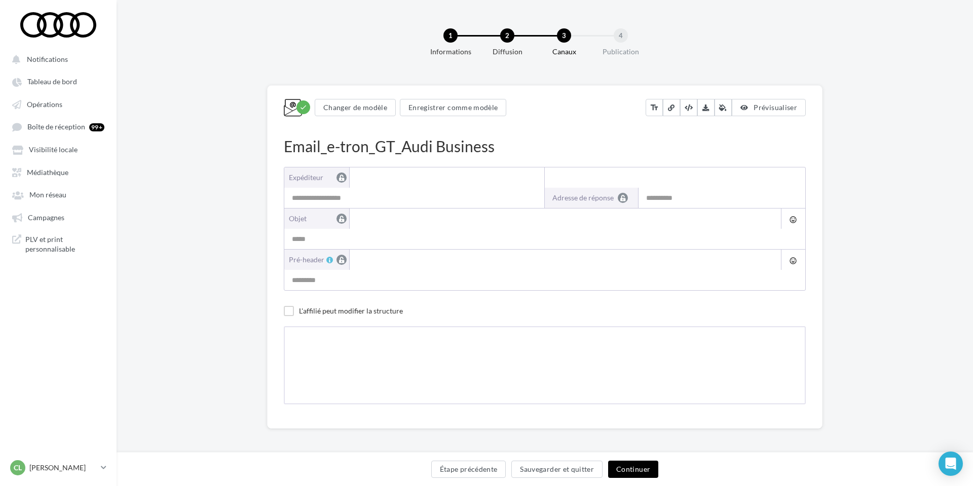
type input "**********"
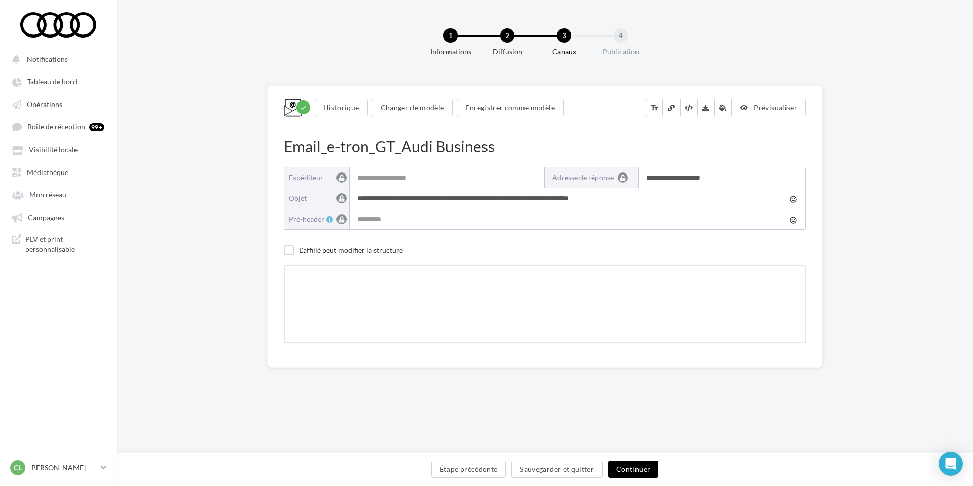
type input "**********"
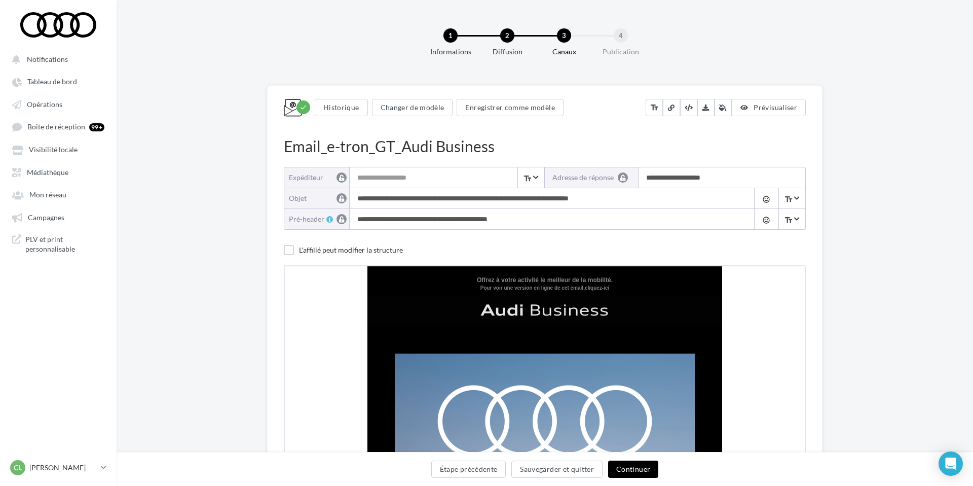
drag, startPoint x: 634, startPoint y: 198, endPoint x: 356, endPoint y: 198, distance: 278.2
click at [356, 198] on input "**********" at bounding box center [549, 198] width 399 height 20
drag, startPoint x: 511, startPoint y: 217, endPoint x: 358, endPoint y: 215, distance: 152.6
click at [358, 215] on input "**********" at bounding box center [549, 219] width 399 height 20
click at [404, 109] on button "Changer de modèle" at bounding box center [412, 107] width 81 height 17
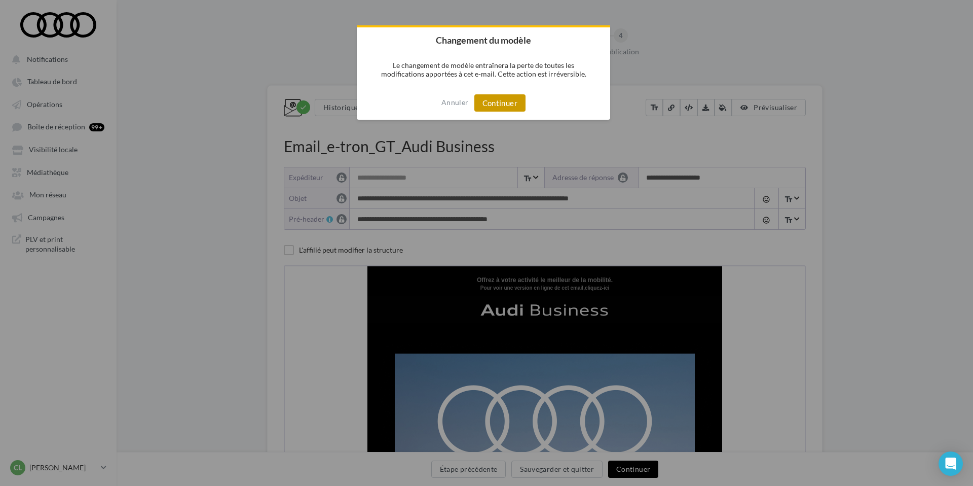
click at [515, 102] on button "Continuer" at bounding box center [499, 102] width 51 height 17
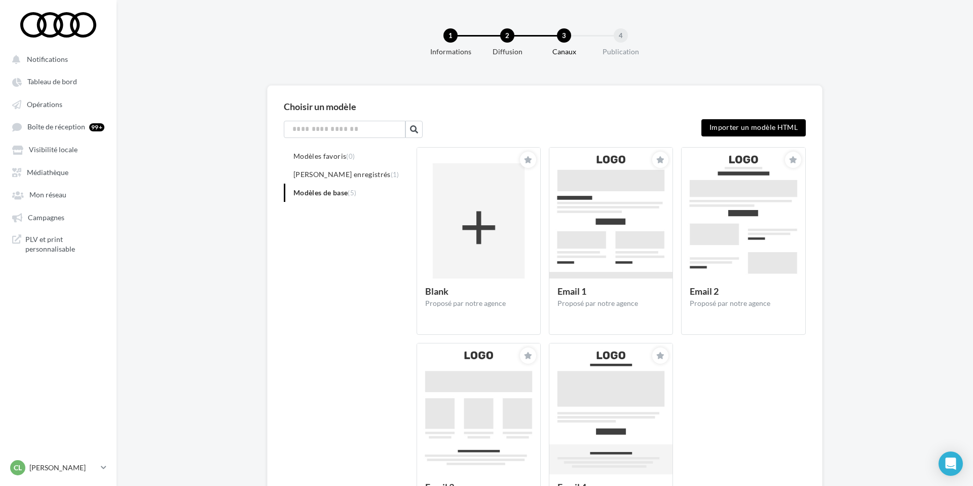
click at [731, 126] on label "Importer un modèle HTML" at bounding box center [753, 127] width 104 height 17
click at [731, 126] on input "Importer un modèle HTML" at bounding box center [770, 125] width 138 height 13
type input "**********"
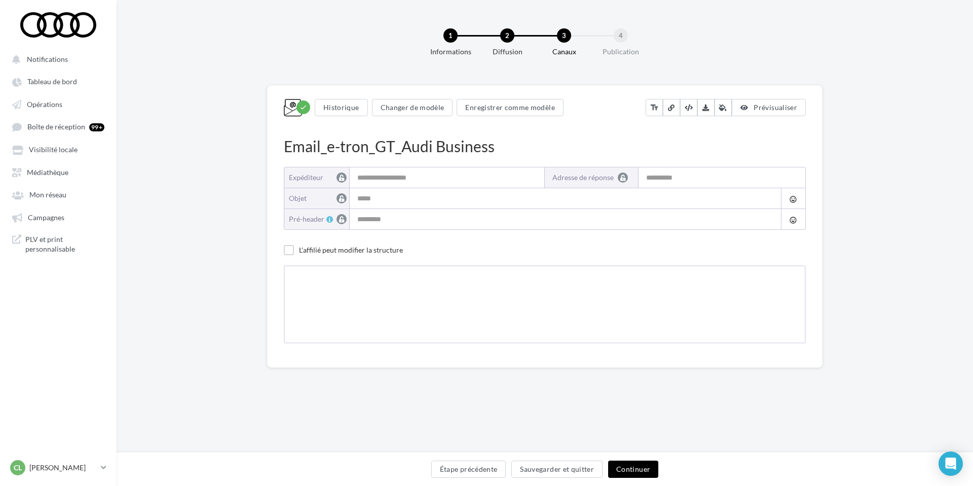
type input "**********"
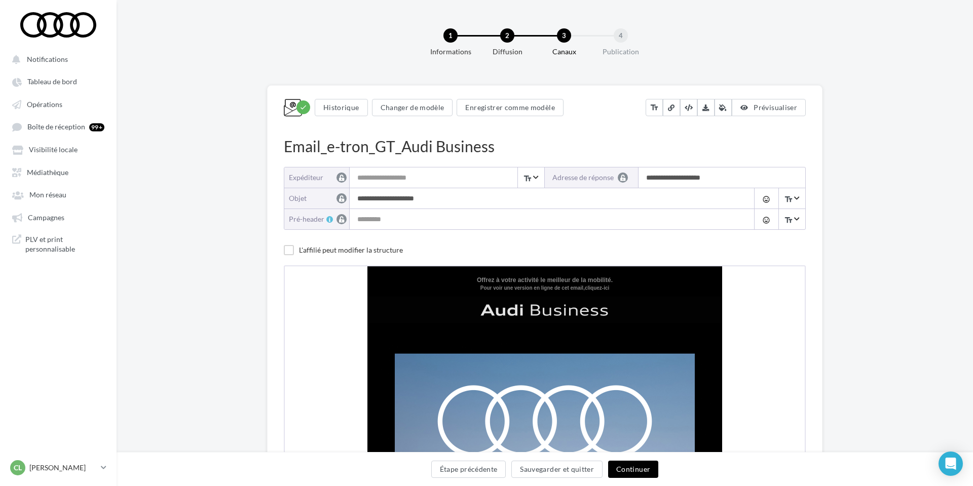
click at [417, 195] on input "**********" at bounding box center [549, 198] width 399 height 20
drag, startPoint x: 428, startPoint y: 198, endPoint x: 352, endPoint y: 197, distance: 76.5
click at [352, 197] on input "**********" at bounding box center [549, 198] width 399 height 20
paste input "**********"
type input "**********"
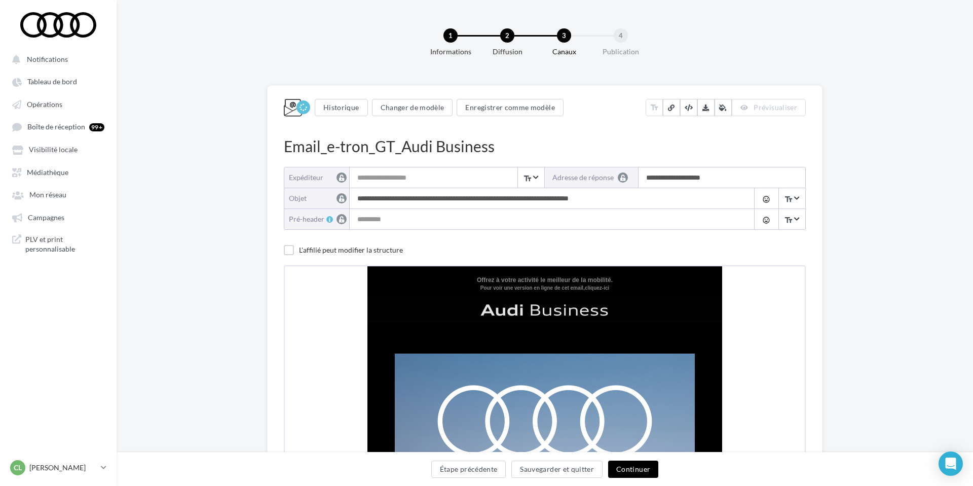
click at [421, 222] on input "Pré-header" at bounding box center [549, 219] width 399 height 20
paste input "**********"
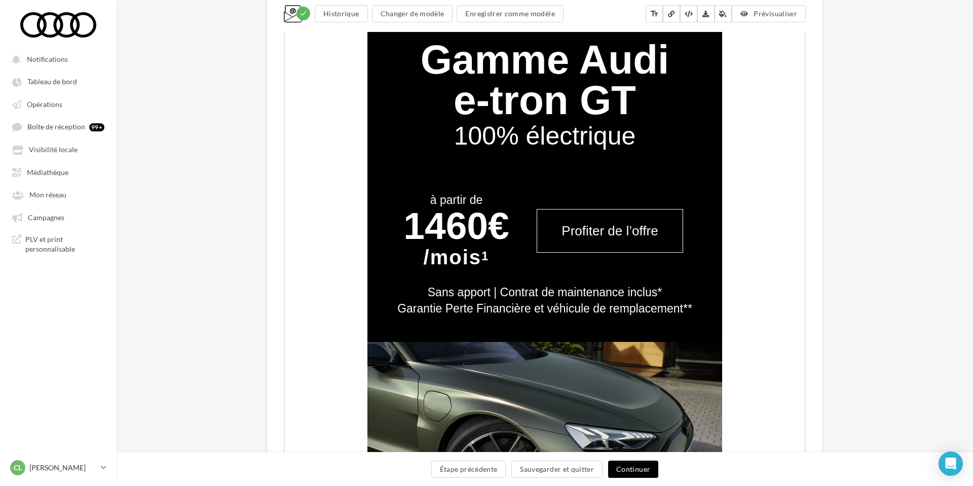
scroll to position [773, 0]
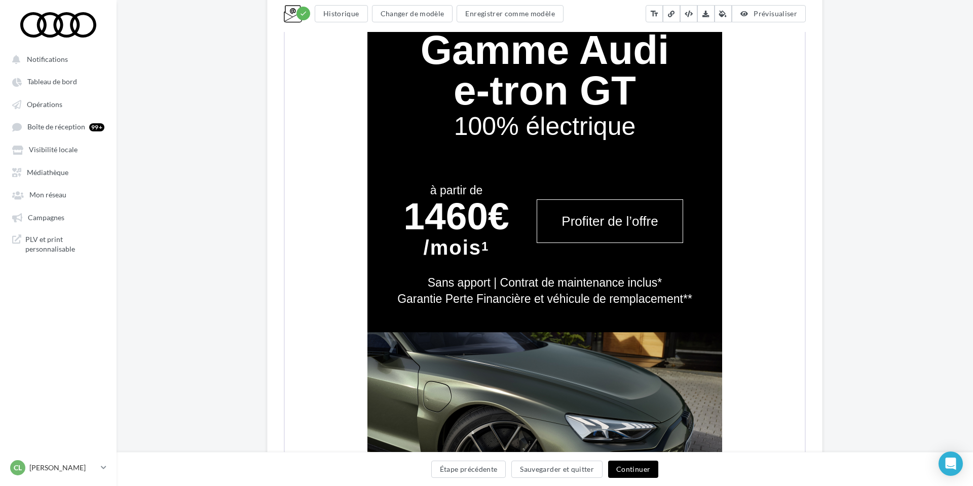
type input "**********"
click at [635, 468] on button "Continuer" at bounding box center [633, 468] width 50 height 17
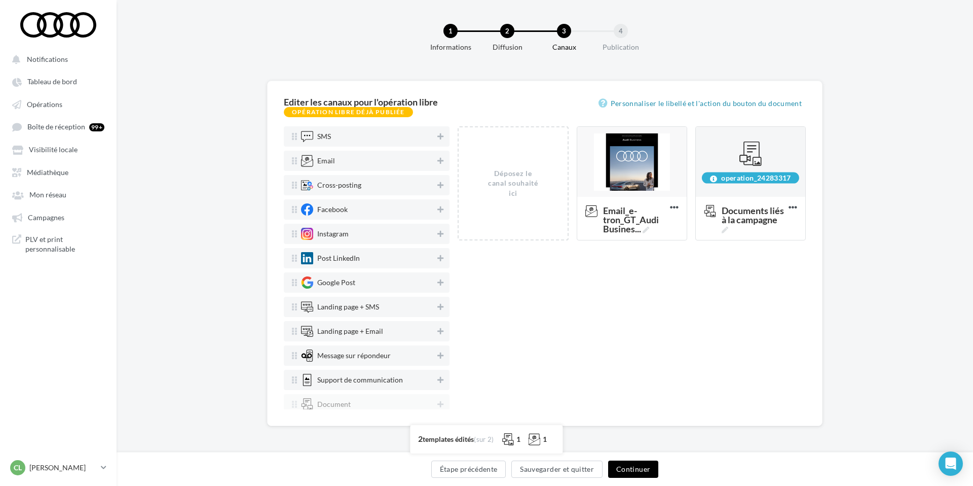
scroll to position [4, 0]
click at [634, 472] on button "Continuer" at bounding box center [633, 468] width 50 height 17
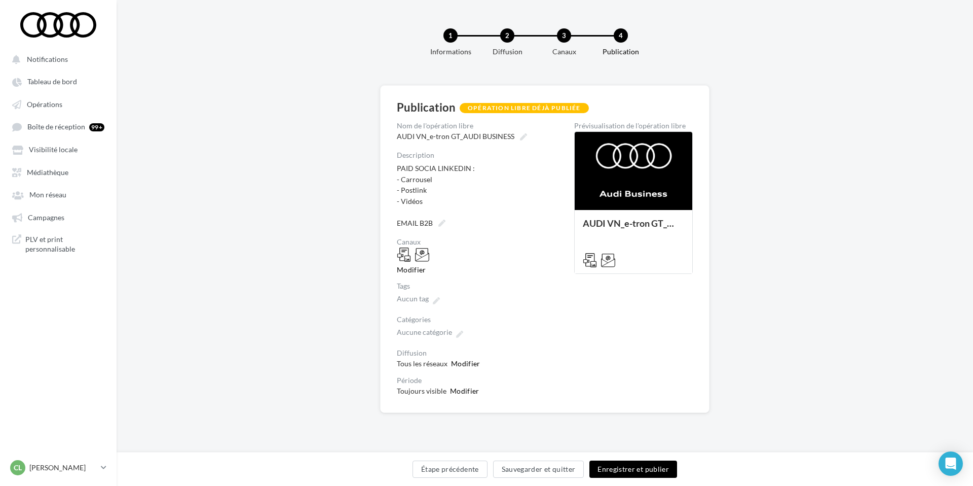
click at [647, 468] on button "Enregistrer et publier" at bounding box center [633, 468] width 88 height 17
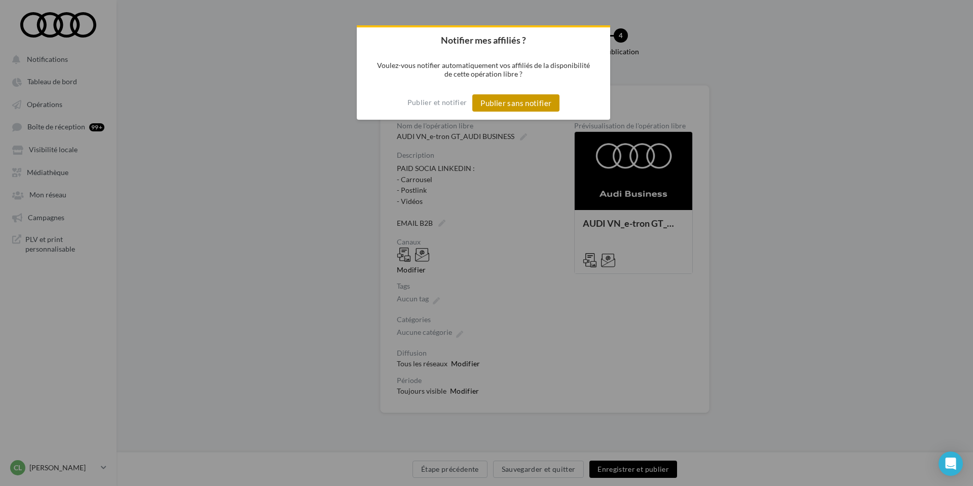
click at [536, 100] on button "Publier sans notifier" at bounding box center [515, 102] width 87 height 17
